Goal: Task Accomplishment & Management: Use online tool/utility

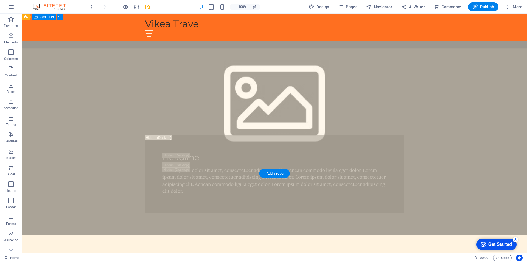
scroll to position [267, 0]
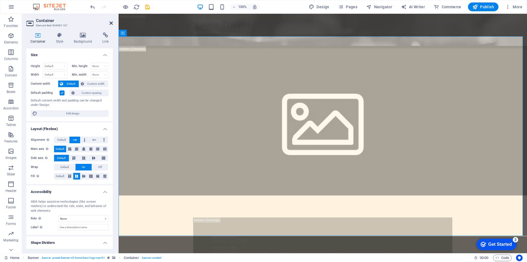
click at [110, 24] on icon at bounding box center [111, 23] width 3 height 4
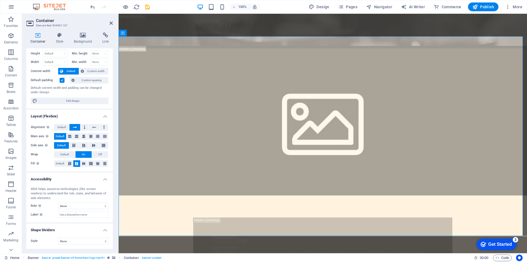
scroll to position [0, 0]
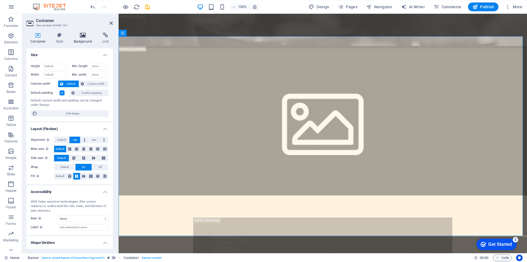
click at [84, 38] on h4 "Background" at bounding box center [84, 38] width 29 height 12
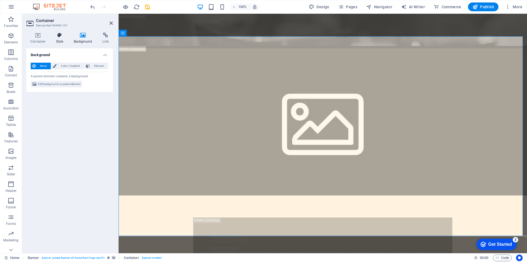
click at [60, 39] on h4 "Style" at bounding box center [61, 38] width 18 height 12
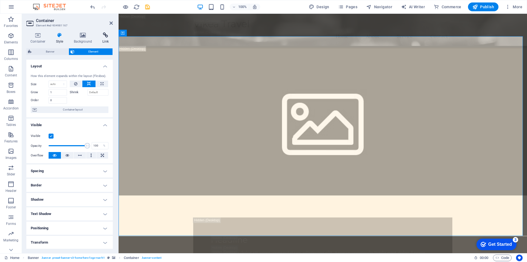
click at [105, 40] on h4 "Link" at bounding box center [105, 38] width 15 height 12
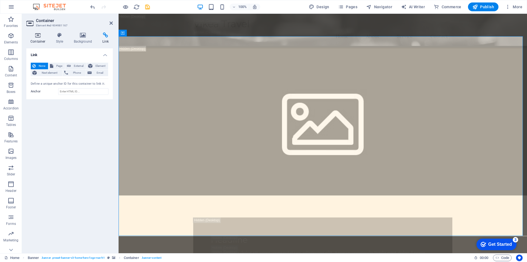
click at [38, 38] on icon at bounding box center [37, 34] width 23 height 5
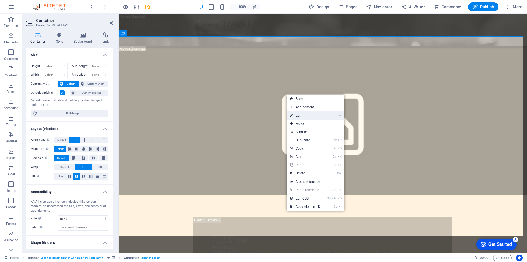
click at [306, 114] on link "⏎ Edit" at bounding box center [305, 115] width 37 height 8
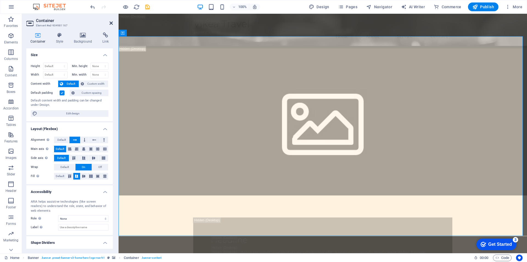
click at [112, 23] on icon at bounding box center [111, 23] width 3 height 4
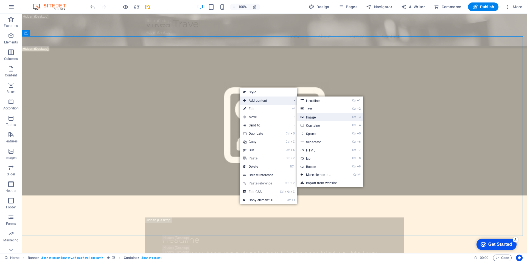
drag, startPoint x: 317, startPoint y: 118, endPoint x: 199, endPoint y: 104, distance: 118.6
click at [317, 118] on link "Ctrl 3 Image" at bounding box center [319, 117] width 45 height 8
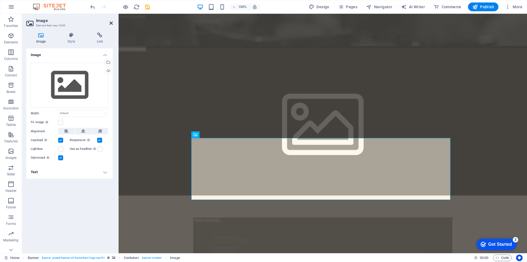
click at [112, 24] on icon at bounding box center [111, 23] width 3 height 4
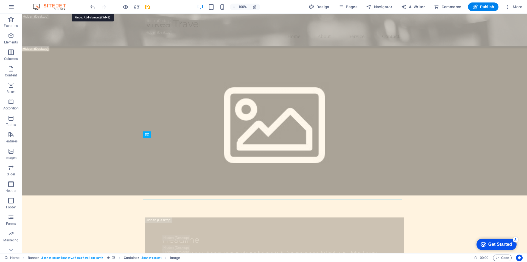
click at [94, 8] on icon "undo" at bounding box center [93, 7] width 6 height 6
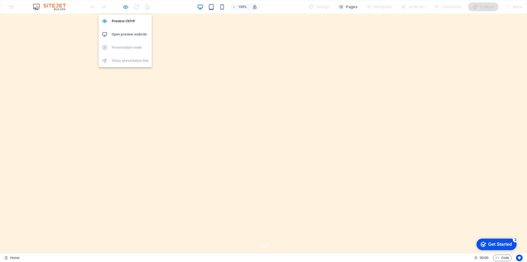
click at [0, 0] on icon "button" at bounding box center [0, 0] width 0 height 0
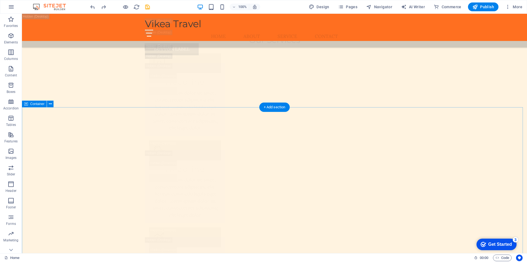
scroll to position [2885, 0]
click at [50, 104] on icon at bounding box center [50, 104] width 3 height 6
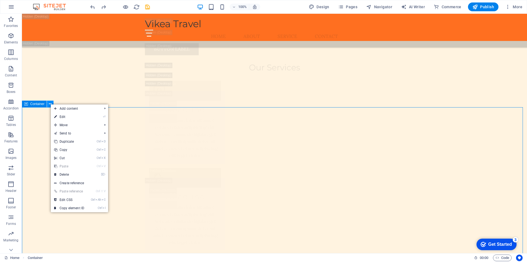
click at [51, 103] on icon at bounding box center [50, 104] width 3 height 6
click at [26, 104] on icon at bounding box center [26, 104] width 4 height 7
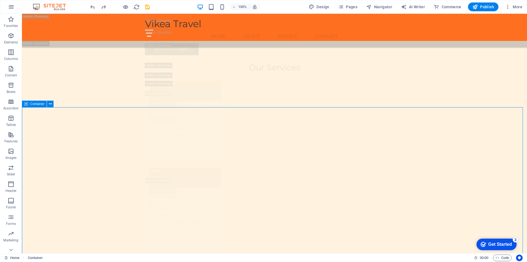
click at [31, 103] on span "Container" at bounding box center [37, 103] width 14 height 3
drag, startPoint x: 31, startPoint y: 103, endPoint x: 276, endPoint y: 132, distance: 246.4
click at [31, 103] on span "Container" at bounding box center [37, 103] width 14 height 3
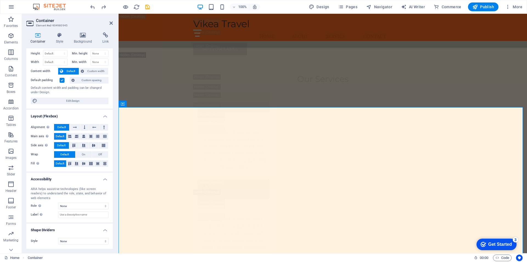
scroll to position [0, 0]
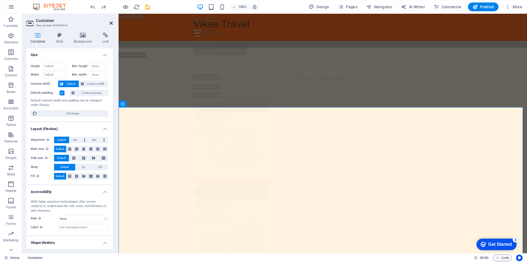
drag, startPoint x: 111, startPoint y: 24, endPoint x: 115, endPoint y: 89, distance: 64.7
click at [111, 24] on icon at bounding box center [111, 23] width 3 height 4
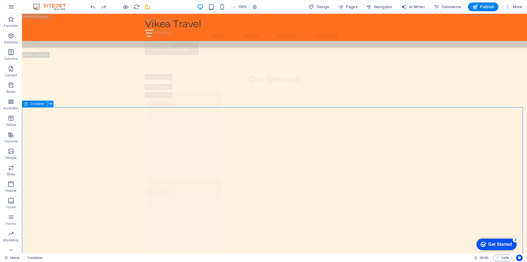
click at [51, 105] on icon at bounding box center [50, 104] width 3 height 6
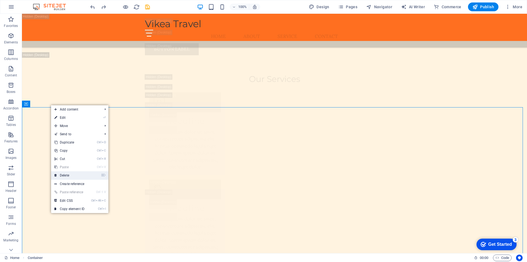
click at [73, 174] on link "⌦ Delete" at bounding box center [69, 175] width 37 height 8
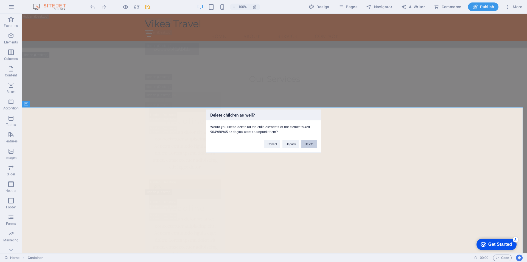
click at [309, 143] on button "Delete" at bounding box center [309, 144] width 15 height 8
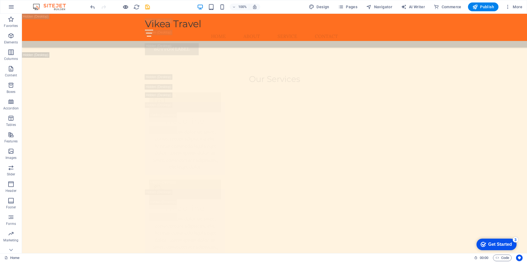
scroll to position [3078, 0]
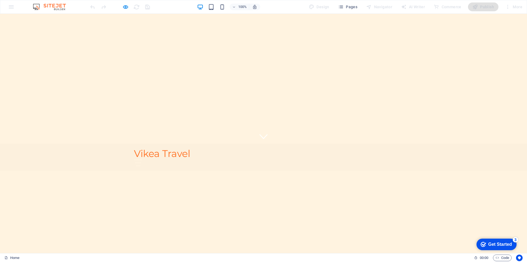
scroll to position [0, 0]
drag, startPoint x: 271, startPoint y: 106, endPoint x: 205, endPoint y: 105, distance: 66.8
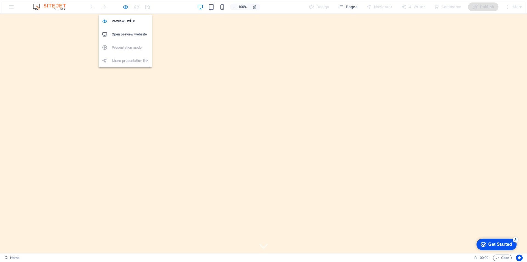
click at [0, 0] on icon "button" at bounding box center [0, 0] width 0 height 0
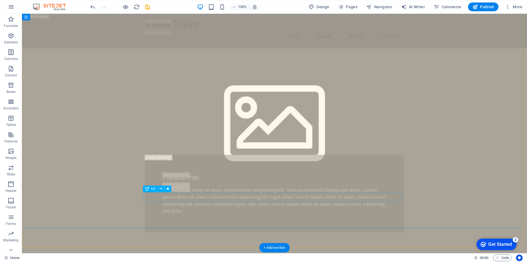
scroll to position [275, 0]
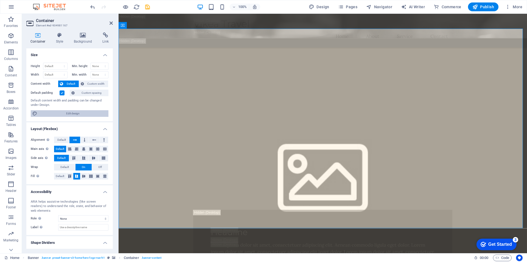
click at [77, 113] on span "Edit design" at bounding box center [73, 113] width 68 height 7
select select "rem"
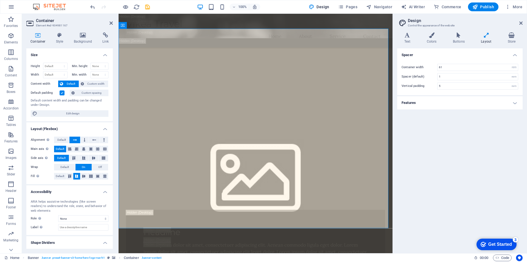
click at [516, 102] on h4 "Features" at bounding box center [460, 102] width 126 height 13
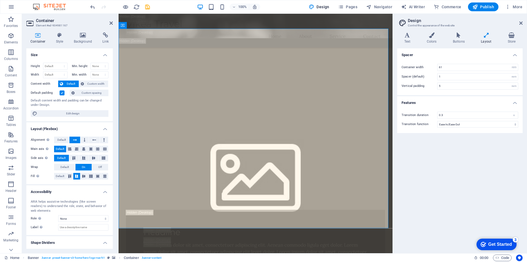
click at [523, 21] on aside "Design Control the appearance of the website Variants Text Colors Buttons Layou…" at bounding box center [460, 133] width 135 height 239
click at [521, 22] on icon at bounding box center [521, 23] width 3 height 4
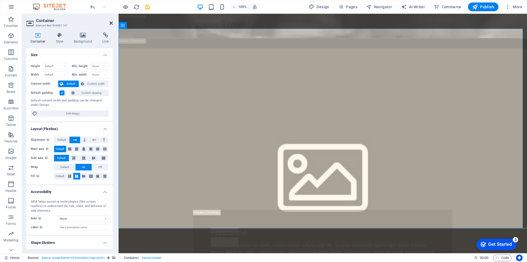
click at [111, 23] on icon at bounding box center [111, 23] width 3 height 4
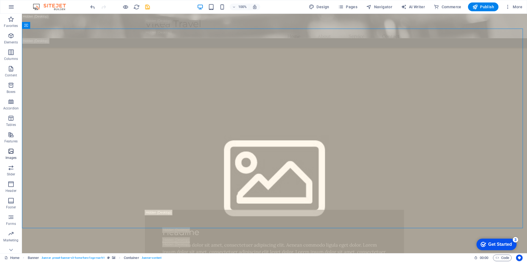
click at [12, 152] on icon "button" at bounding box center [11, 151] width 7 height 7
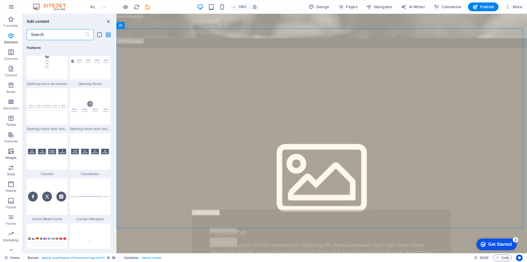
scroll to position [2785, 0]
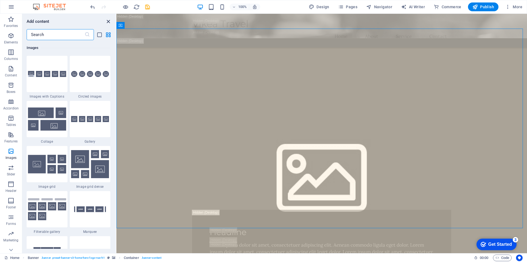
click at [107, 22] on icon "close panel" at bounding box center [108, 21] width 6 height 6
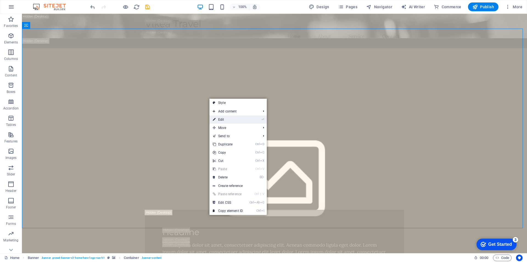
drag, startPoint x: 229, startPoint y: 121, endPoint x: 103, endPoint y: 105, distance: 126.5
click at [229, 121] on link "⏎ Edit" at bounding box center [228, 119] width 37 height 8
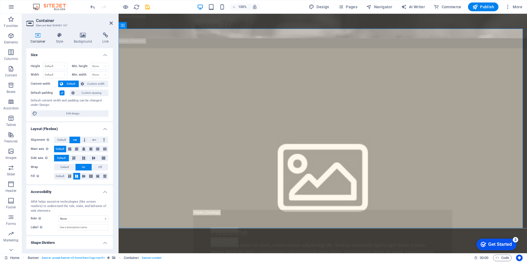
click at [73, 83] on span "Default" at bounding box center [71, 83] width 12 height 7
click at [61, 179] on span "Default" at bounding box center [60, 176] width 9 height 7
click at [60, 176] on span "Default" at bounding box center [60, 176] width 9 height 7
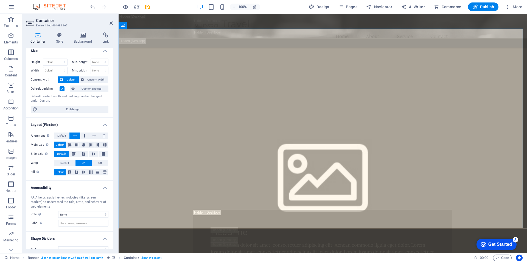
scroll to position [0, 0]
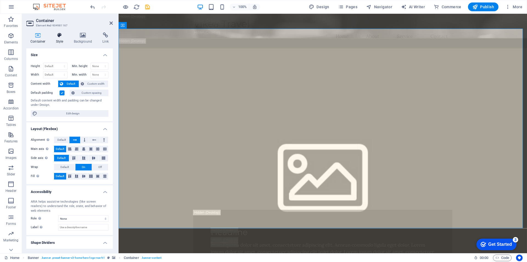
click at [61, 38] on h4 "Style" at bounding box center [61, 38] width 18 height 12
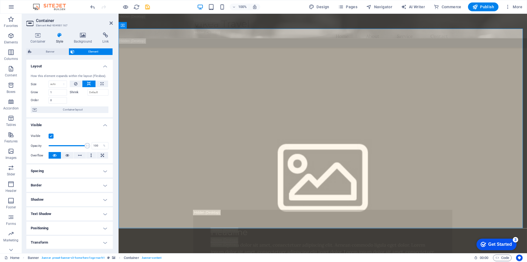
click at [106, 68] on h4 "Layout" at bounding box center [69, 65] width 87 height 10
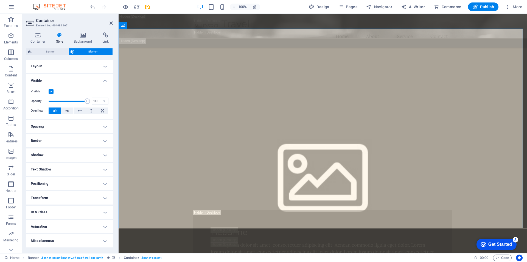
click at [106, 79] on h4 "Visible" at bounding box center [69, 79] width 87 height 10
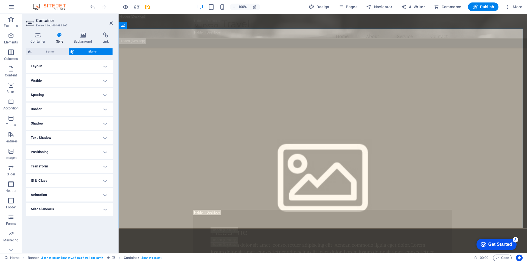
click at [104, 93] on h4 "Spacing" at bounding box center [69, 94] width 87 height 13
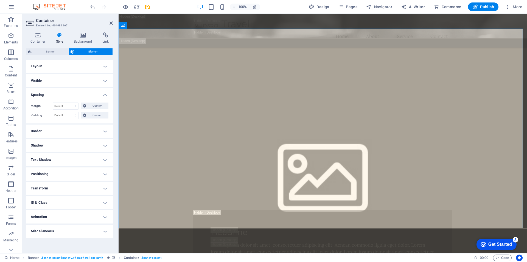
click at [105, 95] on h4 "Spacing" at bounding box center [69, 93] width 87 height 10
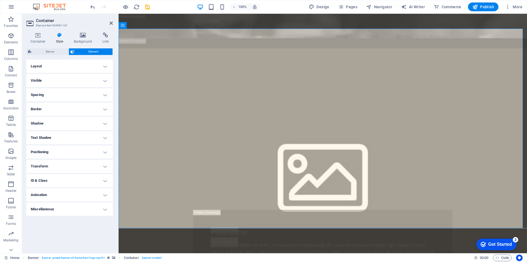
click at [106, 109] on h4 "Border" at bounding box center [69, 108] width 87 height 13
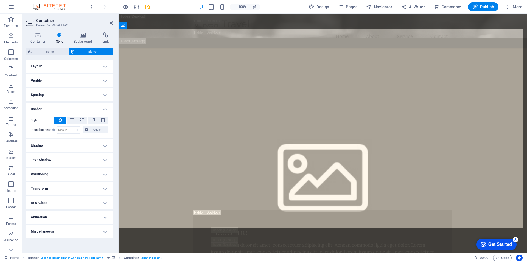
drag, startPoint x: 106, startPoint y: 109, endPoint x: 104, endPoint y: 112, distance: 4.0
click at [105, 109] on h4 "Border" at bounding box center [69, 107] width 87 height 10
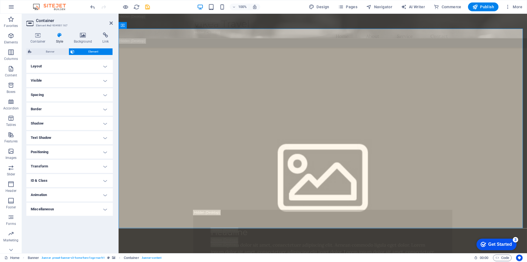
click at [104, 124] on h4 "Shadow" at bounding box center [69, 123] width 87 height 13
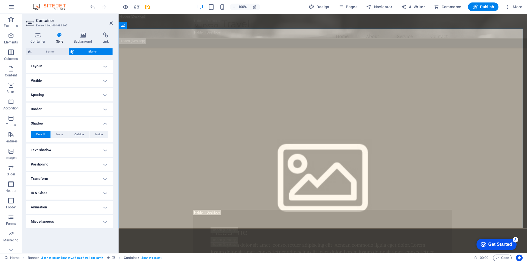
click at [105, 124] on h4 "Shadow" at bounding box center [69, 122] width 87 height 10
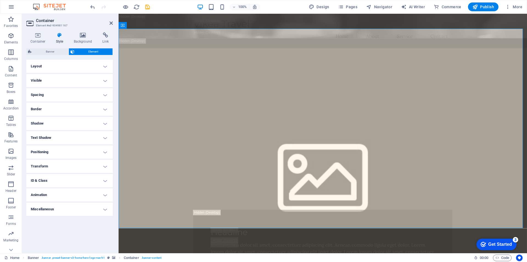
click at [105, 138] on h4 "Text Shadow" at bounding box center [69, 137] width 87 height 13
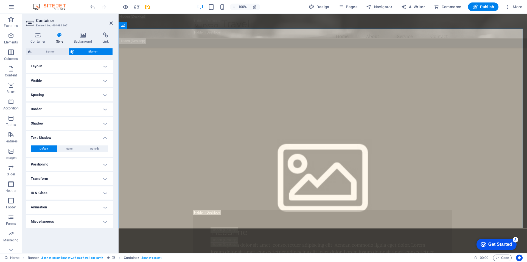
click at [105, 138] on h4 "Text Shadow" at bounding box center [69, 136] width 87 height 10
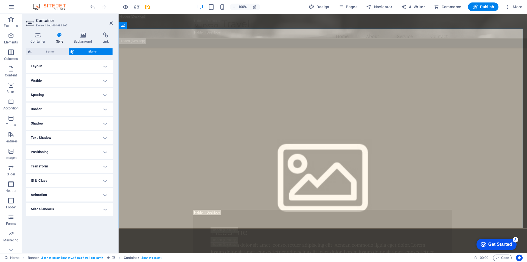
click at [105, 152] on h4 "Positioning" at bounding box center [69, 151] width 87 height 13
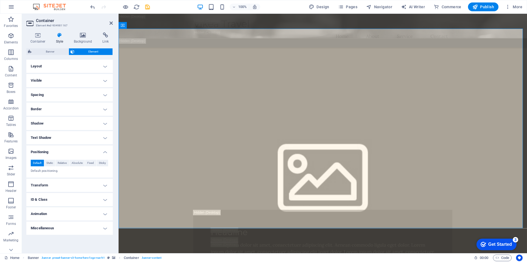
click at [105, 151] on h4 "Positioning" at bounding box center [69, 150] width 87 height 10
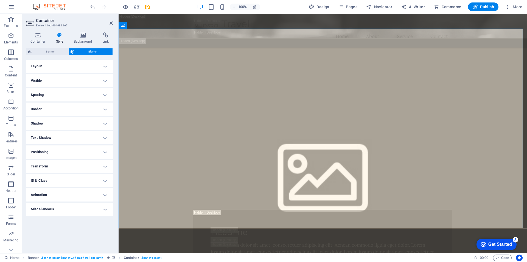
click at [105, 166] on h4 "Transform" at bounding box center [69, 166] width 87 height 13
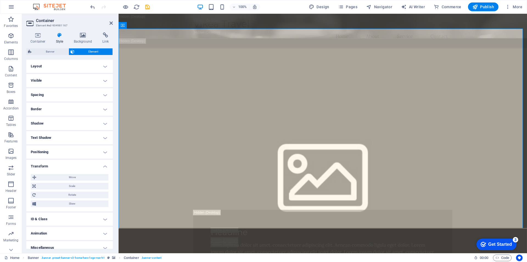
click at [104, 166] on h4 "Transform" at bounding box center [69, 165] width 87 height 10
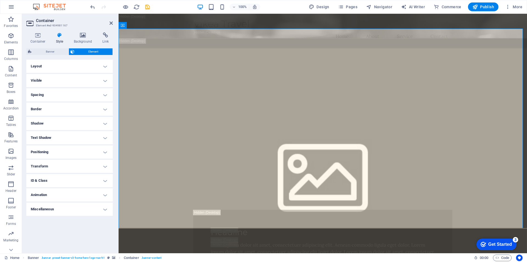
click at [106, 181] on h4 "ID & Class" at bounding box center [69, 180] width 87 height 13
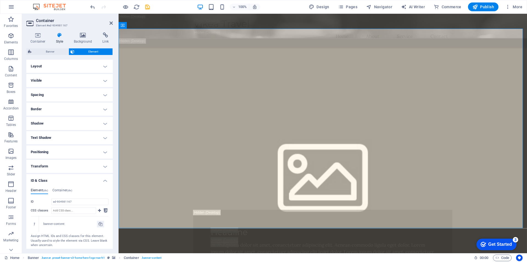
click at [105, 182] on h4 "ID & Class" at bounding box center [69, 179] width 87 height 10
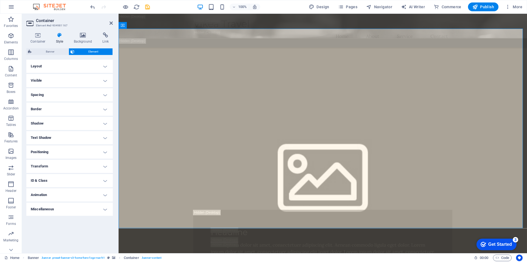
click at [105, 193] on h4 "Animation" at bounding box center [69, 194] width 87 height 13
click at [105, 194] on h4 "Animation" at bounding box center [69, 193] width 87 height 10
click at [105, 209] on h4 "Miscellaneous" at bounding box center [69, 208] width 87 height 13
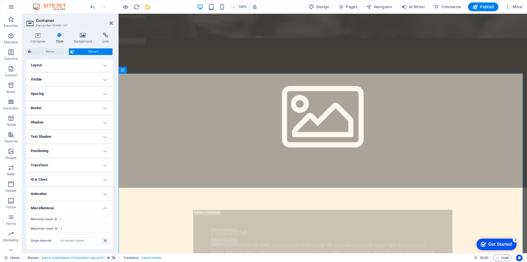
scroll to position [230, 0]
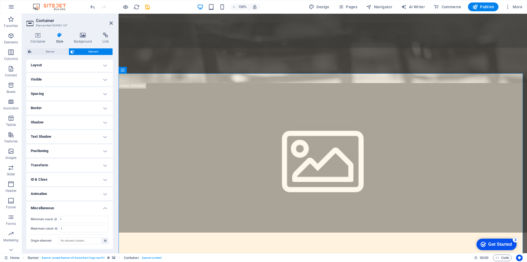
click at [104, 209] on h4 "Miscellaneous" at bounding box center [69, 206] width 87 height 10
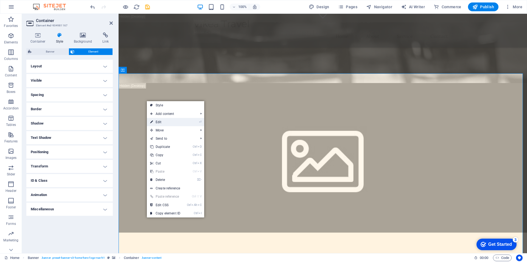
click at [163, 123] on link "⏎ Edit" at bounding box center [165, 122] width 37 height 8
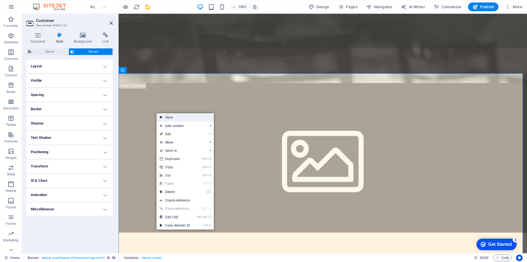
click at [187, 116] on link "Style" at bounding box center [185, 117] width 57 height 8
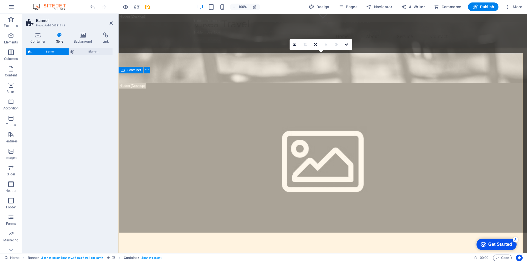
select select "preset-banner-v3-home-hero-logo-nav-h1"
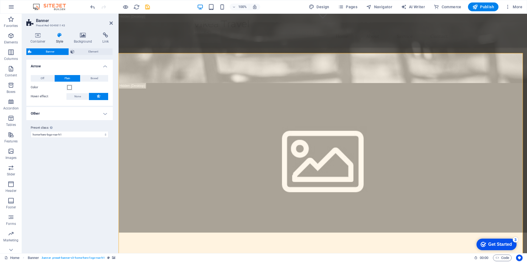
click at [107, 117] on h4 "Other" at bounding box center [69, 113] width 87 height 13
click at [107, 135] on select "Off Zoom: in & out Slide: left to right Slide: up to down" at bounding box center [80, 134] width 56 height 7
click at [106, 135] on select "Off Zoom: in & out Slide: left to right Slide: up to down" at bounding box center [80, 134] width 56 height 7
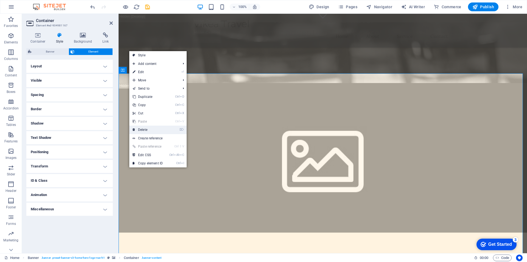
click at [157, 131] on link "⌦ Delete" at bounding box center [147, 130] width 37 height 8
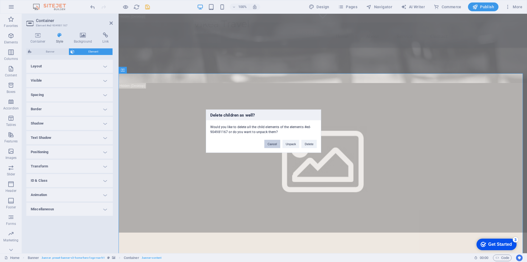
click at [275, 145] on button "Cancel" at bounding box center [273, 144] width 16 height 8
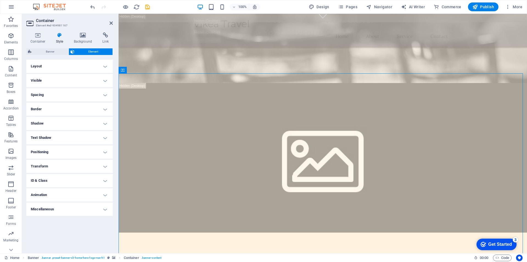
click at [105, 137] on h4 "Text Shadow" at bounding box center [69, 137] width 87 height 13
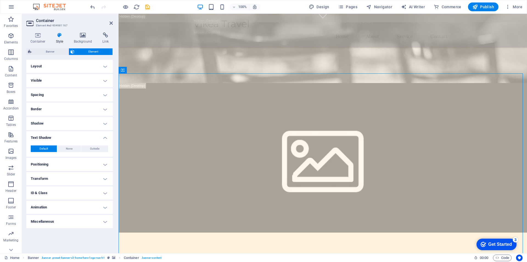
click at [105, 137] on h4 "Text Shadow" at bounding box center [69, 136] width 87 height 10
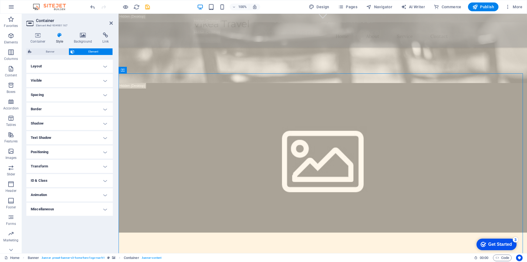
click at [109, 64] on h4 "Layout" at bounding box center [69, 66] width 87 height 13
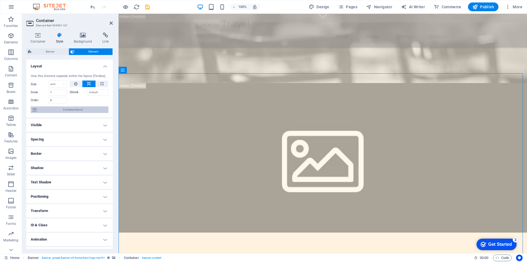
click at [87, 109] on span "Container layout" at bounding box center [72, 109] width 68 height 7
select select "vh"
select select "header"
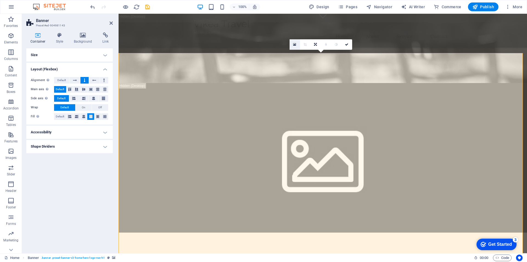
click at [295, 44] on icon at bounding box center [294, 45] width 3 height 4
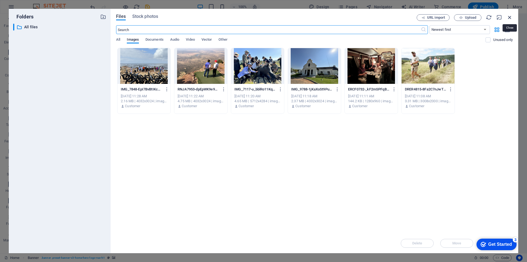
click at [510, 17] on icon "button" at bounding box center [510, 17] width 6 height 6
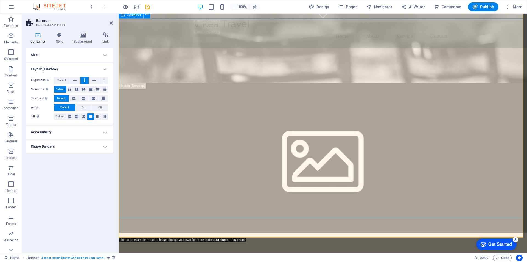
scroll to position [285, 0]
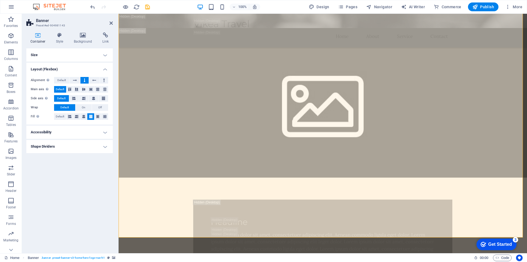
drag, startPoint x: 105, startPoint y: 146, endPoint x: 104, endPoint y: 142, distance: 4.2
click at [104, 146] on h4 "Shape Dividers" at bounding box center [69, 146] width 87 height 13
click at [106, 133] on h4 "Accessibility" at bounding box center [69, 132] width 87 height 13
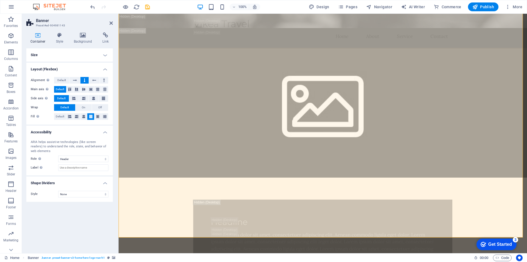
click at [107, 54] on h4 "Size" at bounding box center [69, 54] width 87 height 13
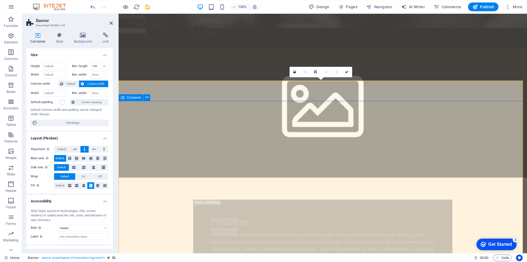
scroll to position [202, 0]
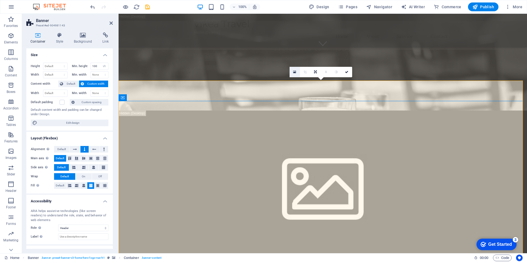
click at [294, 72] on icon at bounding box center [294, 72] width 3 height 4
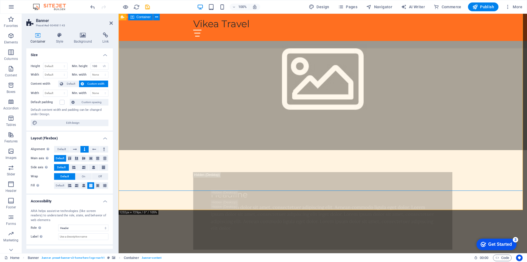
scroll to position [285, 0]
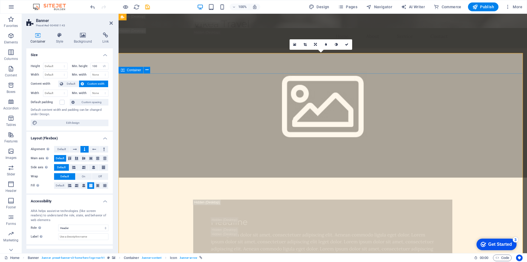
scroll to position [230, 0]
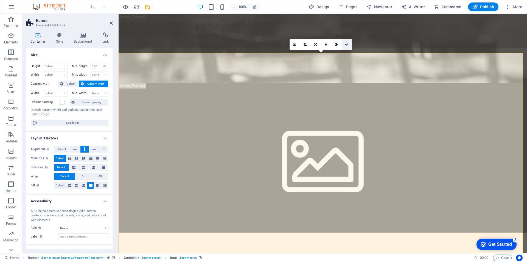
click at [346, 44] on icon at bounding box center [346, 44] width 3 height 3
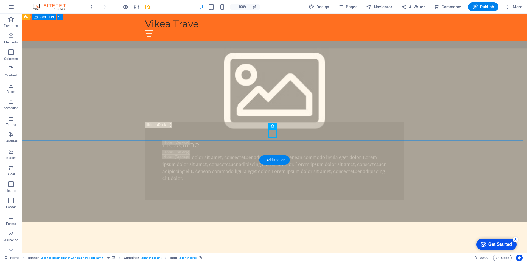
scroll to position [198, 0]
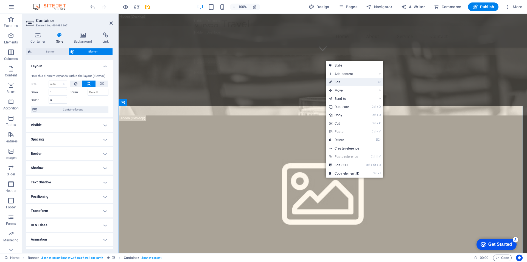
click at [350, 82] on link "⏎ Edit" at bounding box center [344, 82] width 37 height 8
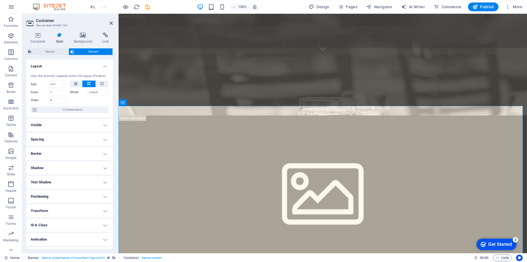
click at [57, 36] on icon at bounding box center [60, 34] width 16 height 5
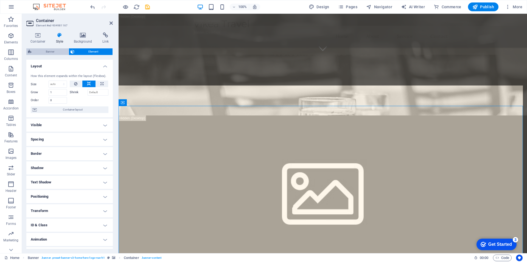
click at [54, 51] on span "Banner" at bounding box center [50, 51] width 34 height 7
select select "preset-banner-v3-home-hero-logo-nav-h1"
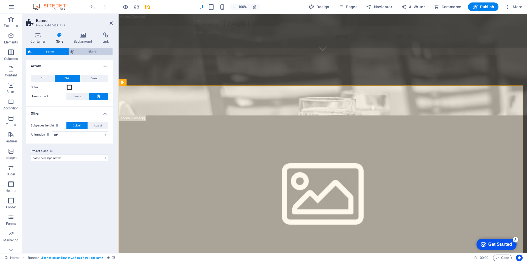
click at [89, 50] on span "Element" at bounding box center [93, 51] width 35 height 7
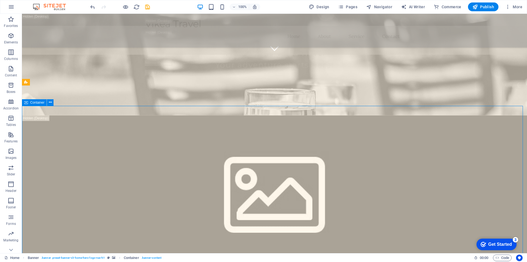
drag, startPoint x: 455, startPoint y: 186, endPoint x: 248, endPoint y: 185, distance: 206.8
drag, startPoint x: 203, startPoint y: 178, endPoint x: 496, endPoint y: 166, distance: 292.5
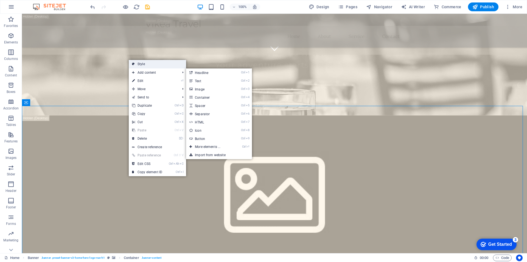
click at [155, 60] on link "Style" at bounding box center [157, 64] width 57 height 8
select select "preset-banner-v3-home-hero-logo-nav-h1"
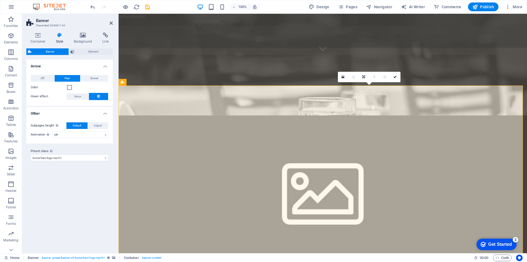
click at [147, 115] on figure at bounding box center [323, 189] width 409 height 149
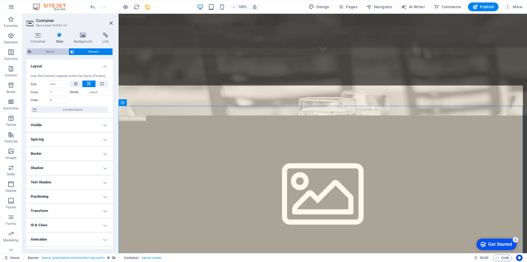
click at [51, 53] on span "Banner" at bounding box center [50, 51] width 34 height 7
select select "preset-banner-v3-home-hero-logo-nav-h1"
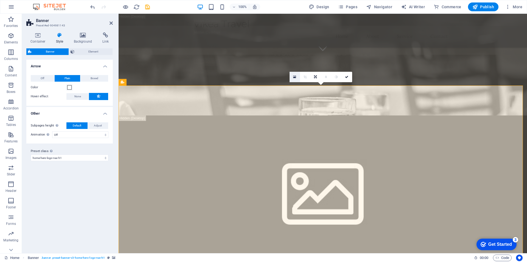
click at [295, 77] on icon at bounding box center [294, 77] width 3 height 4
click at [83, 49] on span "Element" at bounding box center [93, 51] width 35 height 7
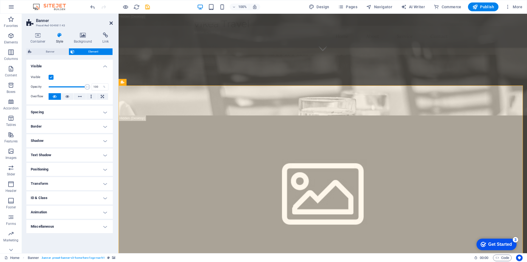
click at [110, 23] on icon at bounding box center [111, 23] width 3 height 4
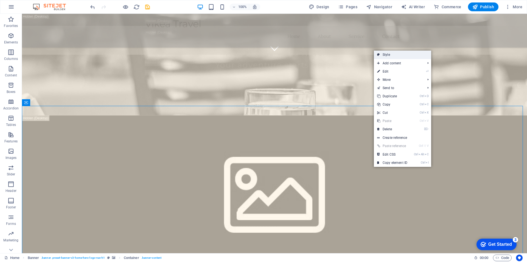
click at [397, 54] on link "Style" at bounding box center [402, 55] width 57 height 8
select select "preset-banner-v3-home-hero-logo-nav-h1"
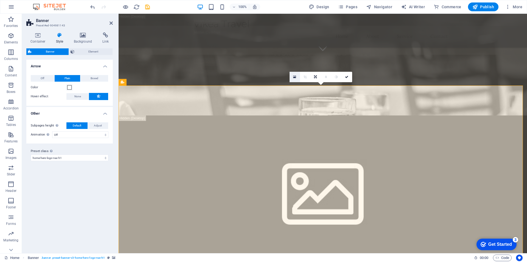
click at [296, 76] on icon at bounding box center [294, 77] width 3 height 4
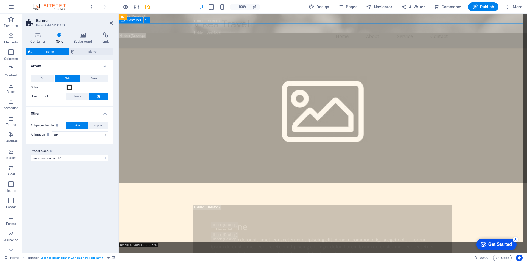
scroll to position [335, 0]
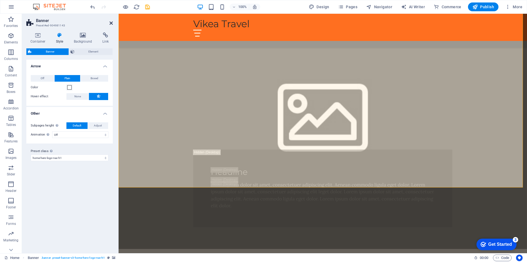
click at [110, 23] on icon at bounding box center [111, 23] width 3 height 4
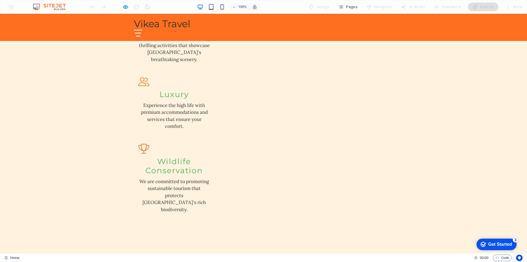
scroll to position [494, 0]
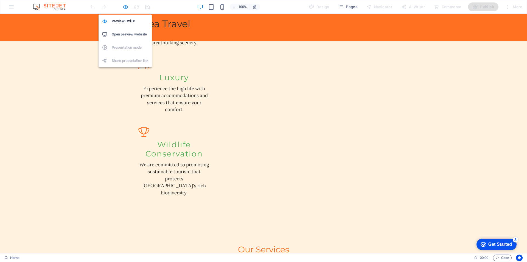
drag, startPoint x: 125, startPoint y: 5, endPoint x: 322, endPoint y: 159, distance: 250.0
click at [0, 0] on icon "button" at bounding box center [0, 0] width 0 height 0
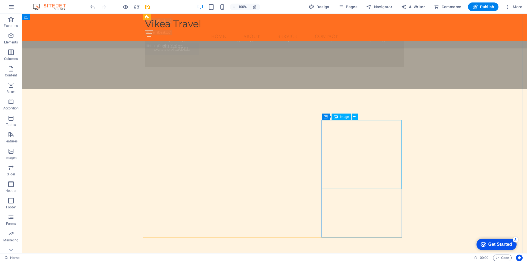
scroll to position [2046, 0]
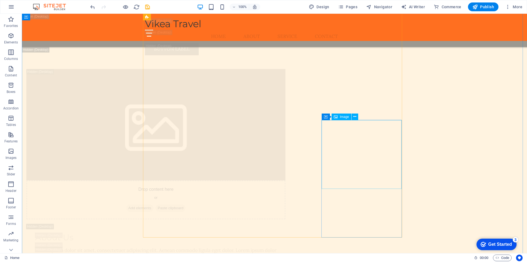
select select "vw"
select select "px"
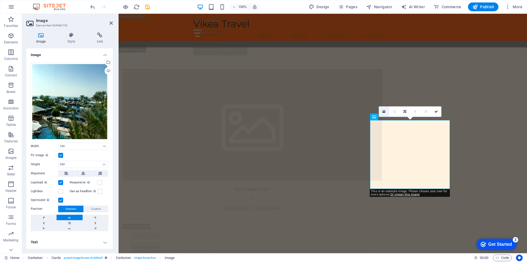
click at [386, 111] on link at bounding box center [384, 111] width 10 height 10
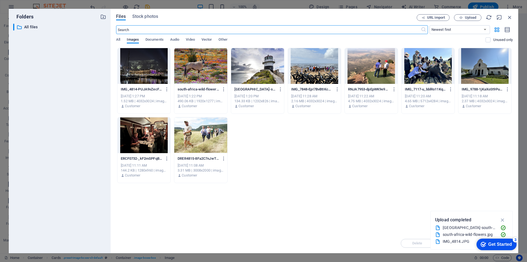
click at [196, 135] on div at bounding box center [200, 135] width 53 height 36
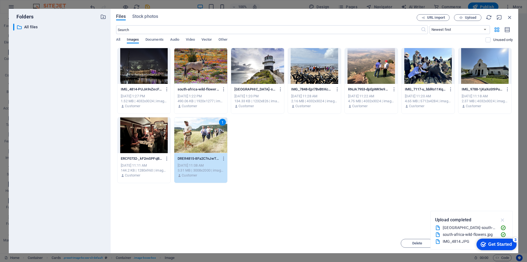
click at [503, 218] on icon "button" at bounding box center [503, 220] width 6 height 6
drag, startPoint x: 499, startPoint y: 242, endPoint x: 500, endPoint y: 231, distance: 10.8
click at [500, 236] on html "checkmark Get Started 3 First Steps in the Editor Let's guide you through the t…" at bounding box center [495, 244] width 47 height 16
click at [505, 242] on div "Get Started" at bounding box center [501, 244] width 24 height 5
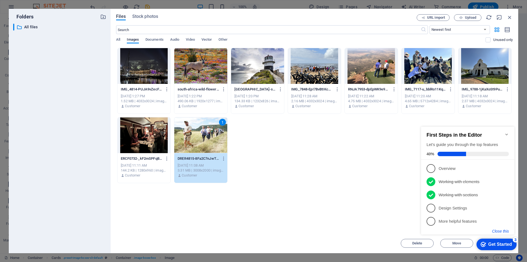
click at [497, 232] on button "Close this" at bounding box center [501, 231] width 17 height 4
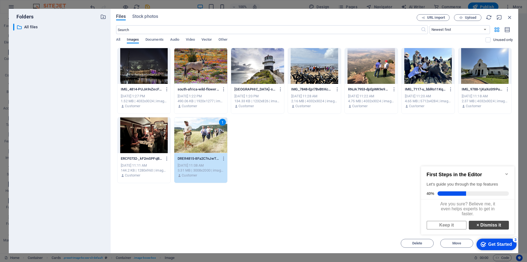
click at [479, 229] on link "× Dismiss it" at bounding box center [489, 225] width 40 height 9
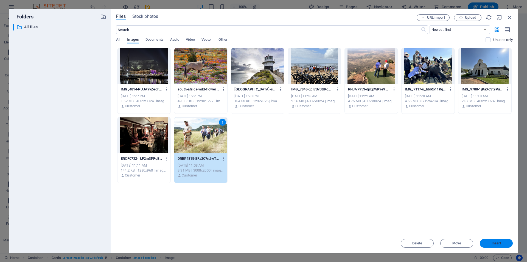
drag, startPoint x: 502, startPoint y: 244, endPoint x: 333, endPoint y: 178, distance: 181.2
click at [502, 244] on span "Insert" at bounding box center [496, 242] width 29 height 3
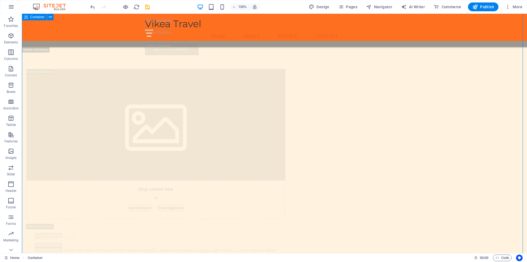
scroll to position [1963, 0]
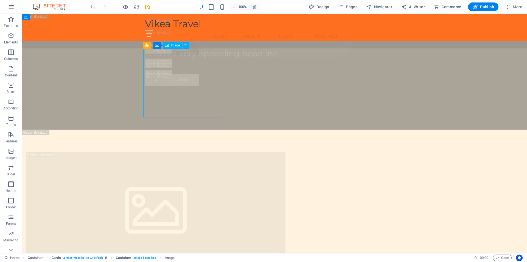
select select "px"
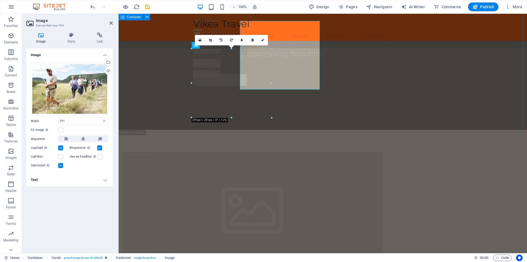
scroll to position [1991, 0]
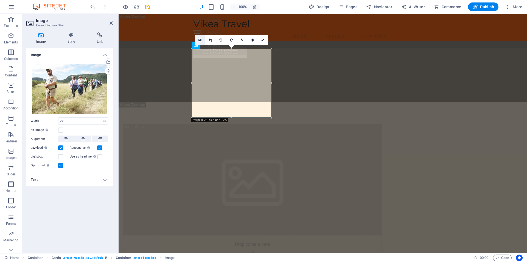
click at [200, 38] on icon at bounding box center [200, 40] width 3 height 4
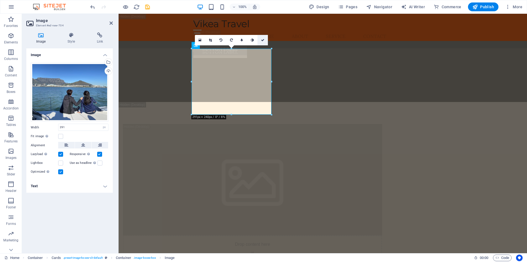
drag, startPoint x: 263, startPoint y: 39, endPoint x: 236, endPoint y: 28, distance: 29.4
click at [263, 39] on icon at bounding box center [262, 39] width 3 height 3
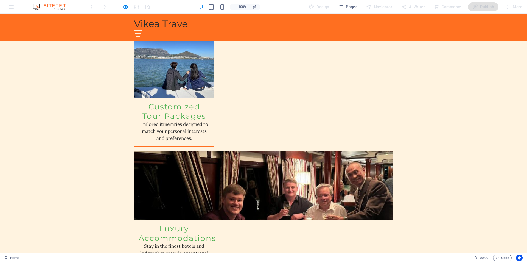
scroll to position [525, 0]
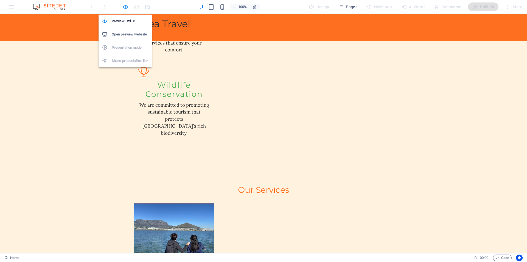
click at [0, 0] on icon "button" at bounding box center [0, 0] width 0 height 0
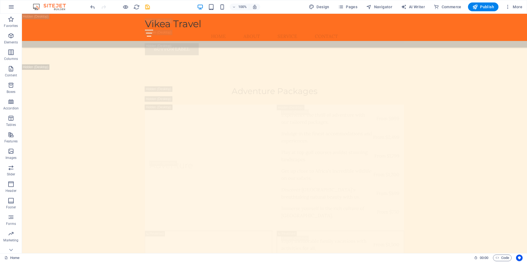
scroll to position [5176, 0]
click at [55, 149] on icon at bounding box center [56, 149] width 3 height 6
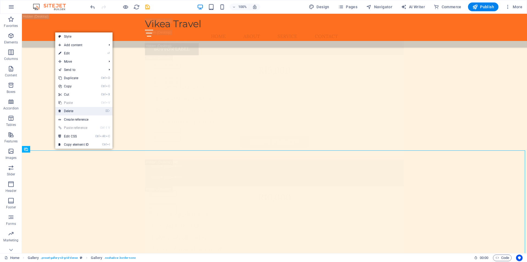
click at [84, 110] on link "⌦ Delete" at bounding box center [73, 111] width 37 height 8
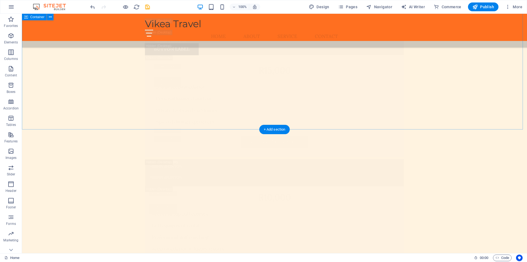
scroll to position [5101, 0]
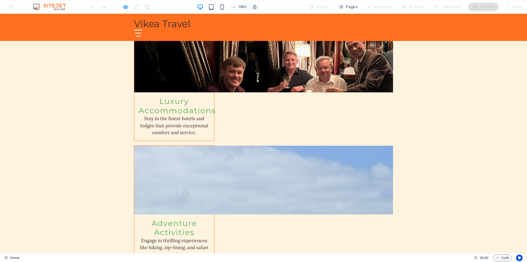
scroll to position [769, 0]
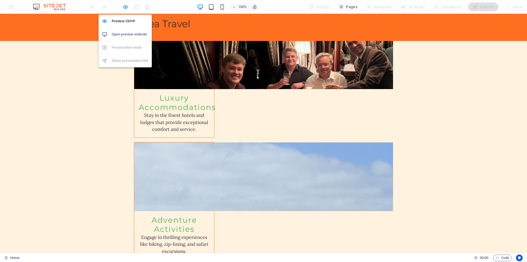
drag, startPoint x: 126, startPoint y: 5, endPoint x: 301, endPoint y: 44, distance: 180.0
click at [0, 0] on icon "button" at bounding box center [0, 0] width 0 height 0
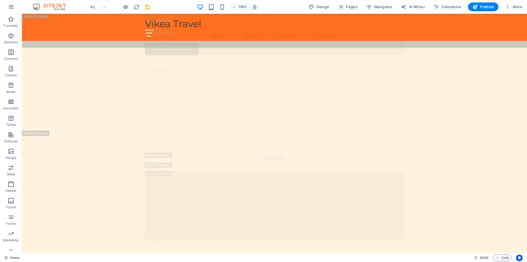
scroll to position [7644, 0]
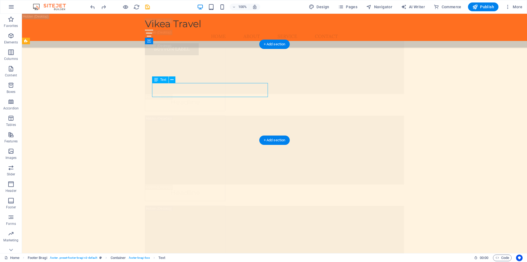
click at [164, 78] on span "Text" at bounding box center [163, 79] width 6 height 3
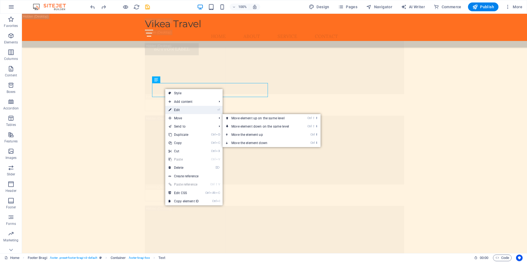
click at [181, 110] on link "⏎ Edit" at bounding box center [183, 110] width 37 height 8
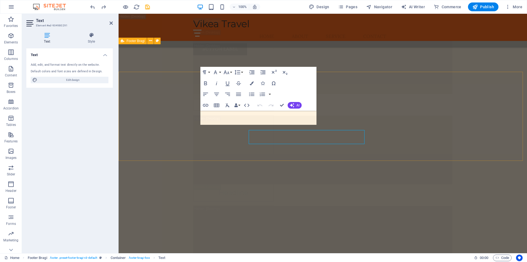
scroll to position [7625, 0]
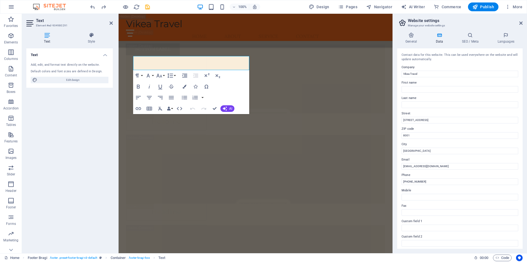
scroll to position [7644, 0]
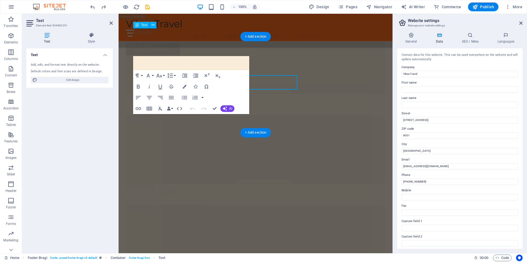
scroll to position [7625, 0]
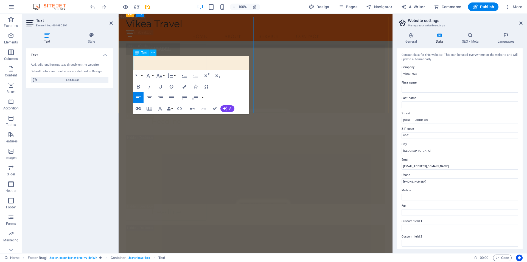
drag, startPoint x: 169, startPoint y: 67, endPoint x: 173, endPoint y: 68, distance: 4.0
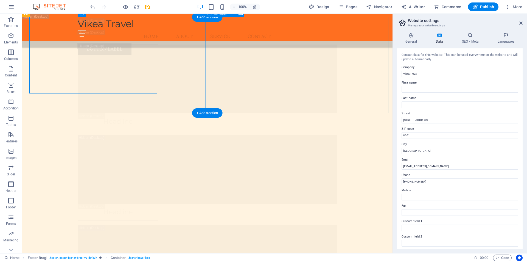
scroll to position [7644, 0]
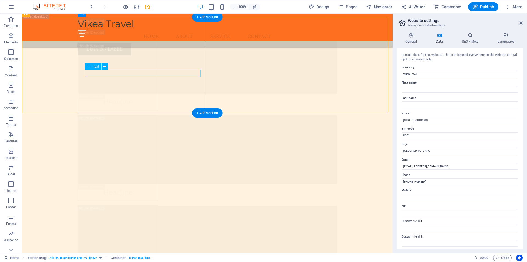
click at [92, 67] on div "Text" at bounding box center [93, 66] width 16 height 7
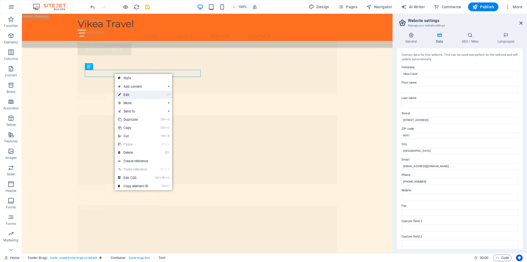
click at [130, 95] on link "⏎ Edit" at bounding box center [133, 95] width 37 height 8
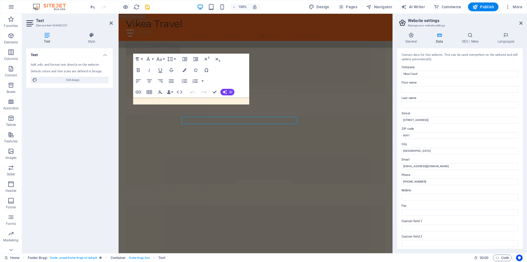
scroll to position [7625, 0]
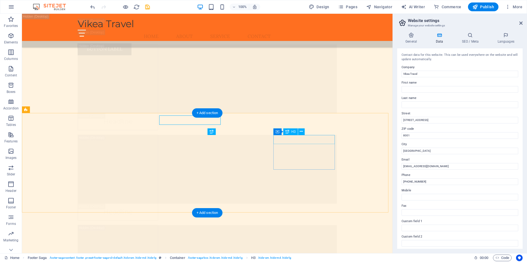
scroll to position [7644, 0]
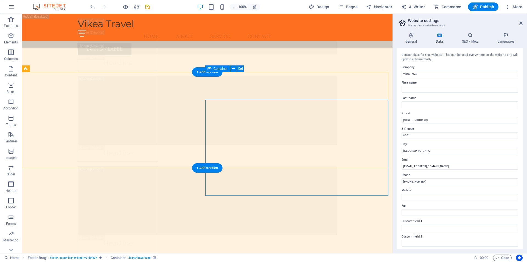
scroll to position [7561, 0]
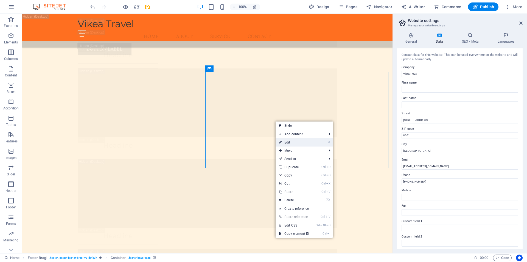
click at [301, 142] on link "⏎ Edit" at bounding box center [294, 142] width 37 height 8
select select "px"
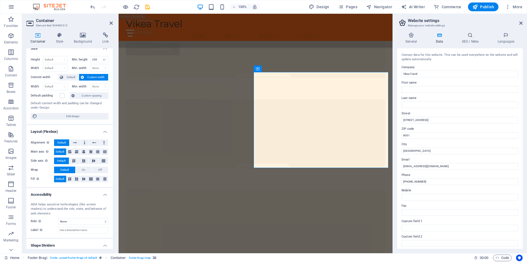
scroll to position [0, 0]
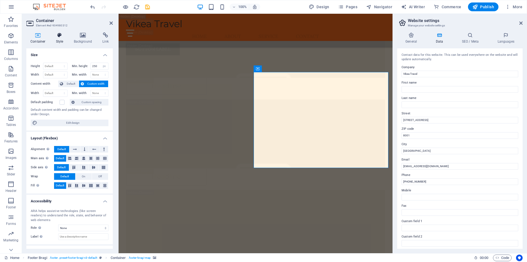
click at [62, 41] on h4 "Style" at bounding box center [61, 38] width 18 height 12
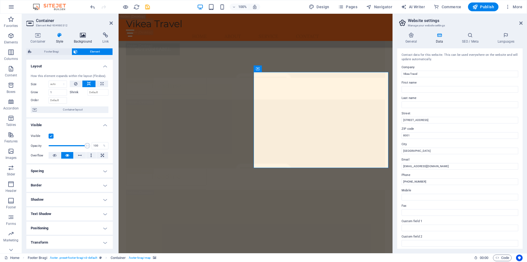
click at [84, 37] on icon at bounding box center [83, 34] width 27 height 5
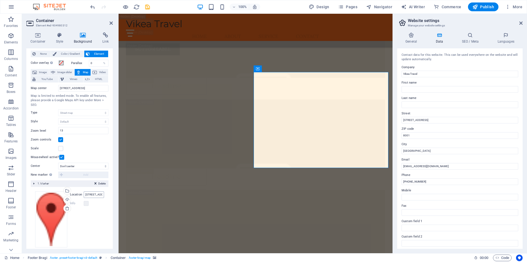
scroll to position [18, 0]
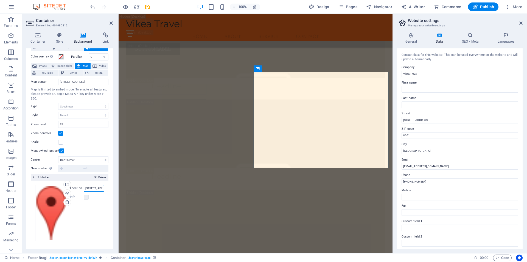
click at [91, 188] on input "[STREET_ADDRESS]" at bounding box center [94, 188] width 20 height 7
drag, startPoint x: 97, startPoint y: 187, endPoint x: 101, endPoint y: 187, distance: 3.6
click at [101, 187] on input "[STREET_ADDRESS]" at bounding box center [94, 188] width 20 height 7
click at [98, 187] on input "[STREET_ADDRESS]" at bounding box center [94, 188] width 20 height 7
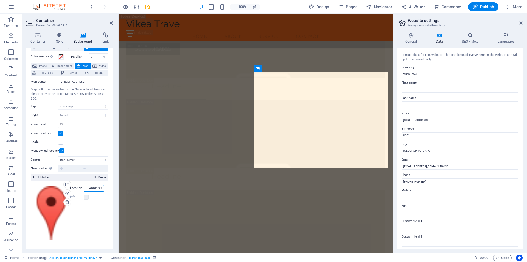
scroll to position [0, 0]
drag, startPoint x: 87, startPoint y: 187, endPoint x: 75, endPoint y: 188, distance: 11.6
click at [75, 188] on div "Location [STREET_ADDRESS]" at bounding box center [87, 188] width 34 height 7
click at [84, 188] on input "[STREET_ADDRESS]" at bounding box center [94, 188] width 20 height 7
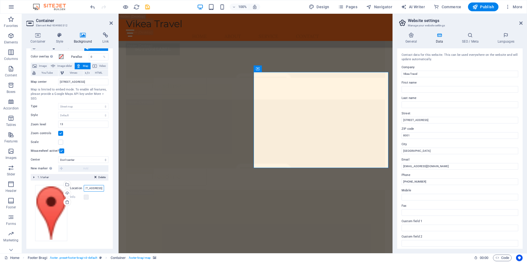
drag, startPoint x: 84, startPoint y: 188, endPoint x: 111, endPoint y: 187, distance: 26.9
click at [111, 187] on div "None Color / Gradient Element Stretch background to full-width Color overlay Pl…" at bounding box center [69, 145] width 87 height 210
type input "[STREET_ADDRESS]"
click at [104, 82] on input "[STREET_ADDRESS]" at bounding box center [83, 82] width 50 height 7
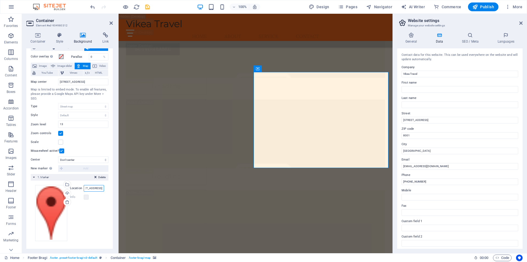
drag, startPoint x: 84, startPoint y: 188, endPoint x: 118, endPoint y: 186, distance: 34.4
click at [118, 186] on aside "Container Element #ed-904980312 Container Style Background Link Size Height Def…" at bounding box center [70, 133] width 97 height 239
drag, startPoint x: 102, startPoint y: 82, endPoint x: 54, endPoint y: 84, distance: 47.9
click at [54, 84] on div "Map center [STREET_ADDRESS]" at bounding box center [70, 82] width 78 height 7
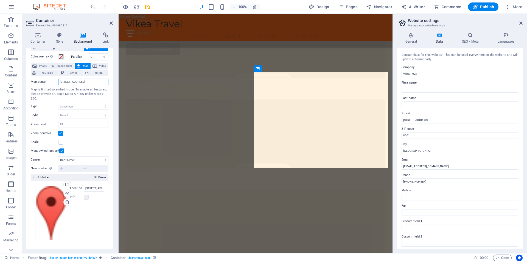
paste input "[STREET_ADDRESS]"
type input "[STREET_ADDRESS]"
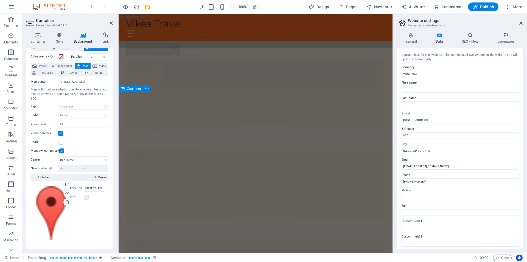
scroll to position [7323, 0]
click at [521, 23] on icon at bounding box center [521, 23] width 3 height 4
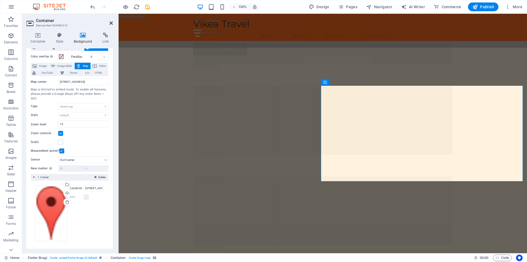
click at [112, 22] on icon at bounding box center [111, 23] width 3 height 4
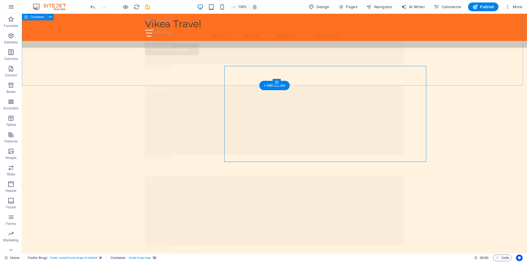
scroll to position [7603, 0]
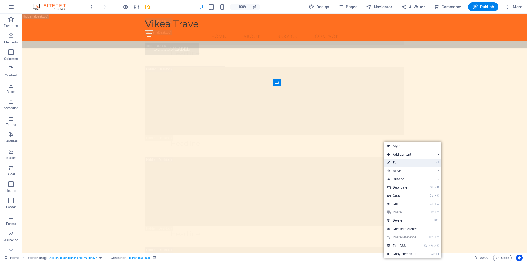
click at [403, 162] on link "⏎ Edit" at bounding box center [402, 162] width 37 height 8
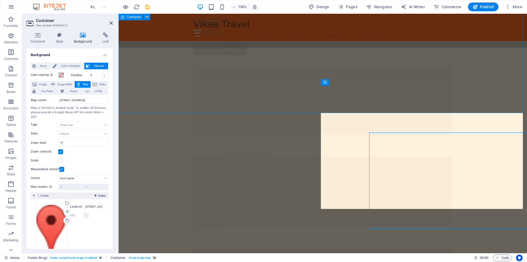
scroll to position [7583, 0]
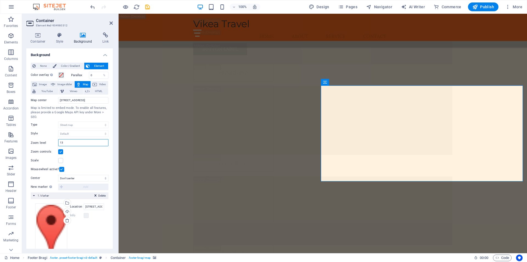
click at [67, 143] on input "13" at bounding box center [84, 142] width 50 height 7
drag, startPoint x: 68, startPoint y: 143, endPoint x: 59, endPoint y: 144, distance: 8.6
click at [59, 144] on input "13" at bounding box center [84, 142] width 50 height 7
drag, startPoint x: 66, startPoint y: 143, endPoint x: 58, endPoint y: 143, distance: 8.3
click at [58, 143] on div "Zoom level 5" at bounding box center [70, 142] width 78 height 7
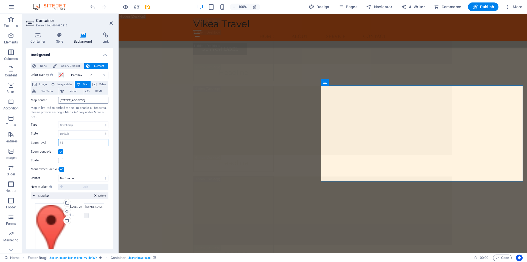
type input "15"
drag, startPoint x: 179, startPoint y: 114, endPoint x: 125, endPoint y: 100, distance: 55.3
click at [96, 99] on input "[STREET_ADDRESS]" at bounding box center [83, 100] width 50 height 7
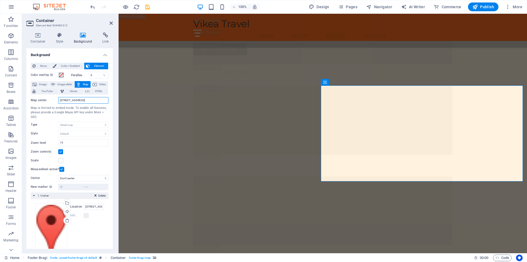
click at [63, 98] on input "[STREET_ADDRESS]" at bounding box center [83, 100] width 50 height 7
drag, startPoint x: 60, startPoint y: 99, endPoint x: 111, endPoint y: 99, distance: 51.6
click at [111, 99] on div "None Color / Gradient Element Stretch background to full-width Color overlay Pl…" at bounding box center [69, 163] width 87 height 210
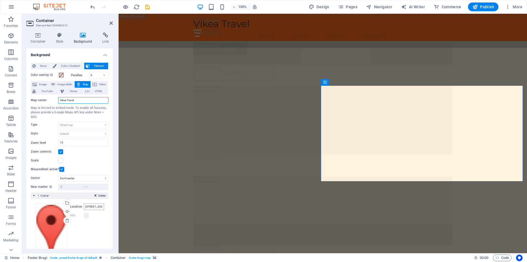
type input "Vikea Travel"
click at [89, 207] on input "[STREET_ADDRESS]" at bounding box center [94, 206] width 20 height 7
drag, startPoint x: 203, startPoint y: 219, endPoint x: 129, endPoint y: 208, distance: 75.1
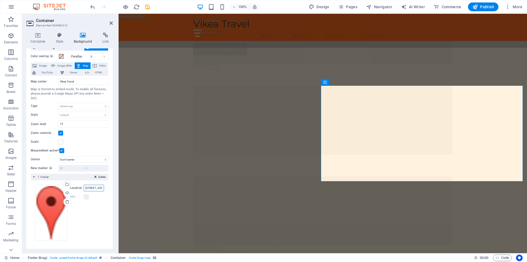
click at [89, 190] on input "[STREET_ADDRESS]" at bounding box center [94, 188] width 20 height 7
click at [86, 188] on input "[STREET_ADDRESS]" at bounding box center [94, 188] width 20 height 7
drag, startPoint x: 84, startPoint y: 188, endPoint x: 104, endPoint y: 187, distance: 19.2
click at [104, 187] on div "Drag files here, click to choose files or select files from Files or our free s…" at bounding box center [70, 212] width 78 height 65
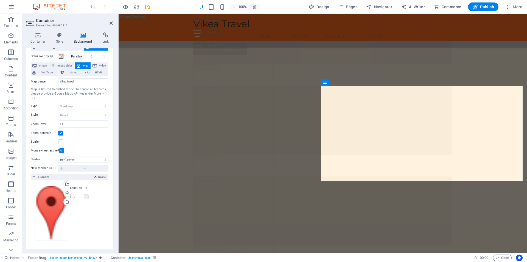
scroll to position [0, 0]
type input "Vikea Travel"
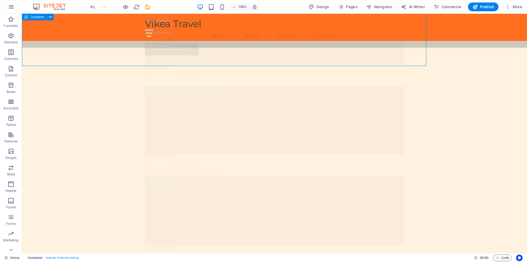
scroll to position [7603, 0]
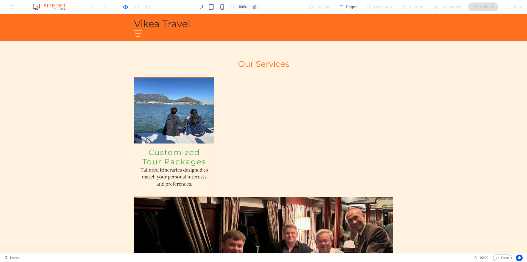
scroll to position [843, 0]
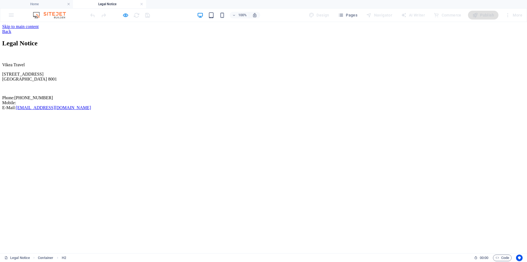
scroll to position [0, 0]
click at [148, 29] on div "Back" at bounding box center [263, 31] width 523 height 5
click at [138, 30] on div "Back" at bounding box center [263, 31] width 523 height 5
click at [135, 30] on div "Back" at bounding box center [263, 31] width 523 height 5
click at [125, 15] on icon "button" at bounding box center [126, 15] width 6 height 6
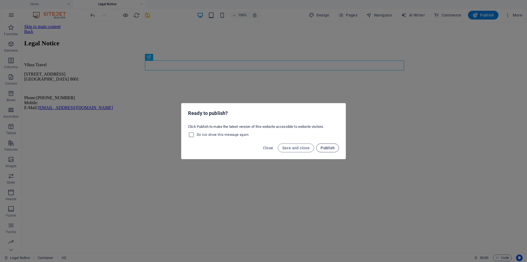
click at [335, 149] on button "Publish" at bounding box center [327, 147] width 23 height 9
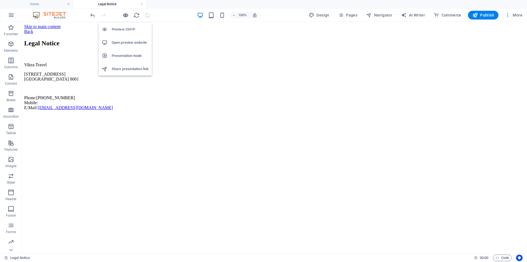
click at [124, 17] on icon "button" at bounding box center [126, 15] width 6 height 6
